Goal: Task Accomplishment & Management: Manage account settings

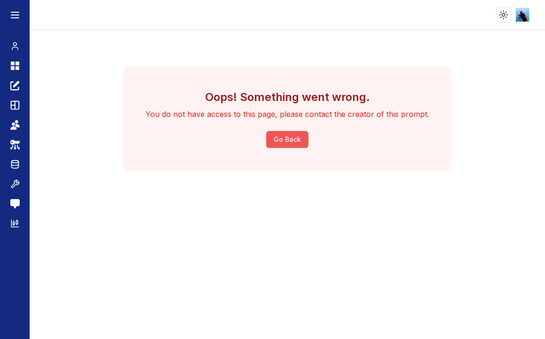
click at [294, 138] on button "Go Back" at bounding box center [287, 139] width 42 height 17
click at [15, 46] on icon at bounding box center [14, 45] width 9 height 11
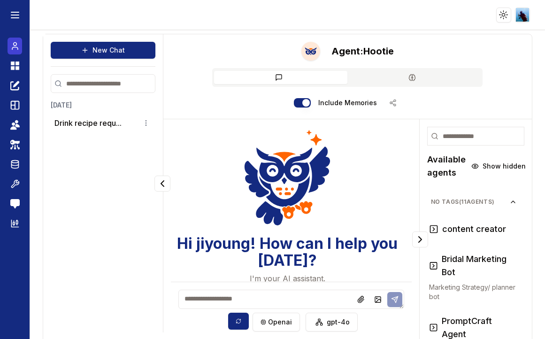
click at [12, 46] on icon at bounding box center [14, 45] width 9 height 11
click at [525, 13] on html "Toggle theme Toggle user menu Chat Dashboard Create Prompts Templates Teams API…" at bounding box center [272, 169] width 545 height 339
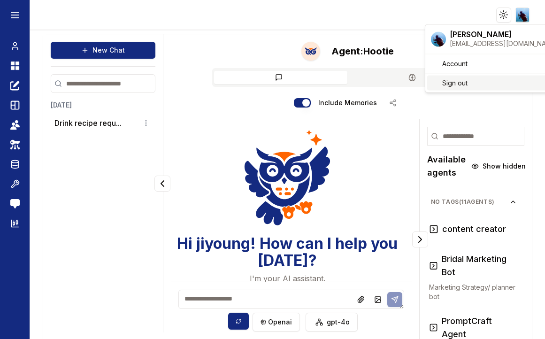
click at [459, 81] on span "Sign out" at bounding box center [454, 82] width 25 height 9
